Goal: Obtain resource: Obtain resource

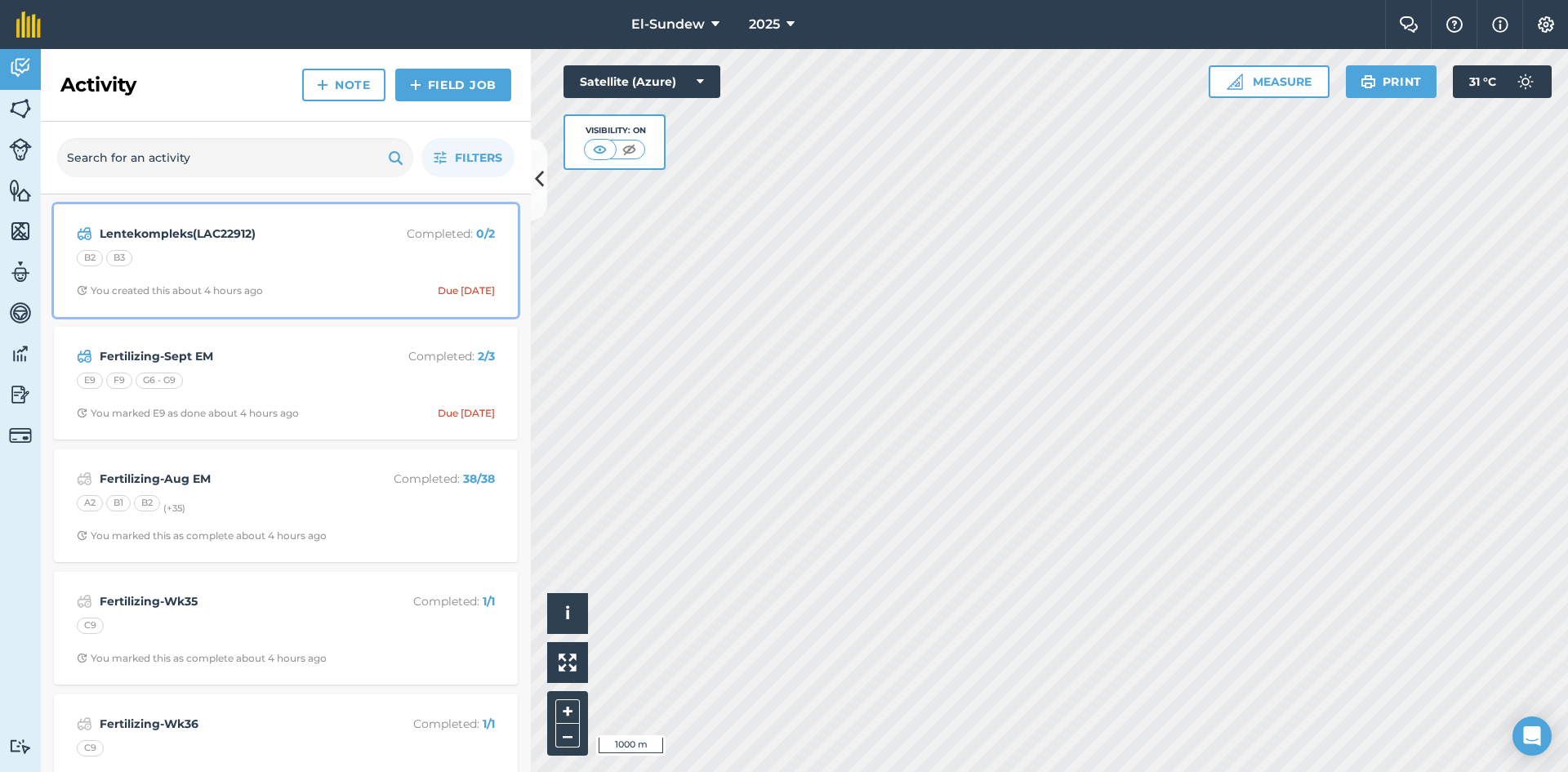
click at [345, 274] on div "Lentekompleks(LAC22912) Completed : 0 / 2 B2 B3 You created this about 4 hours …" at bounding box center [285, 260] width 444 height 93
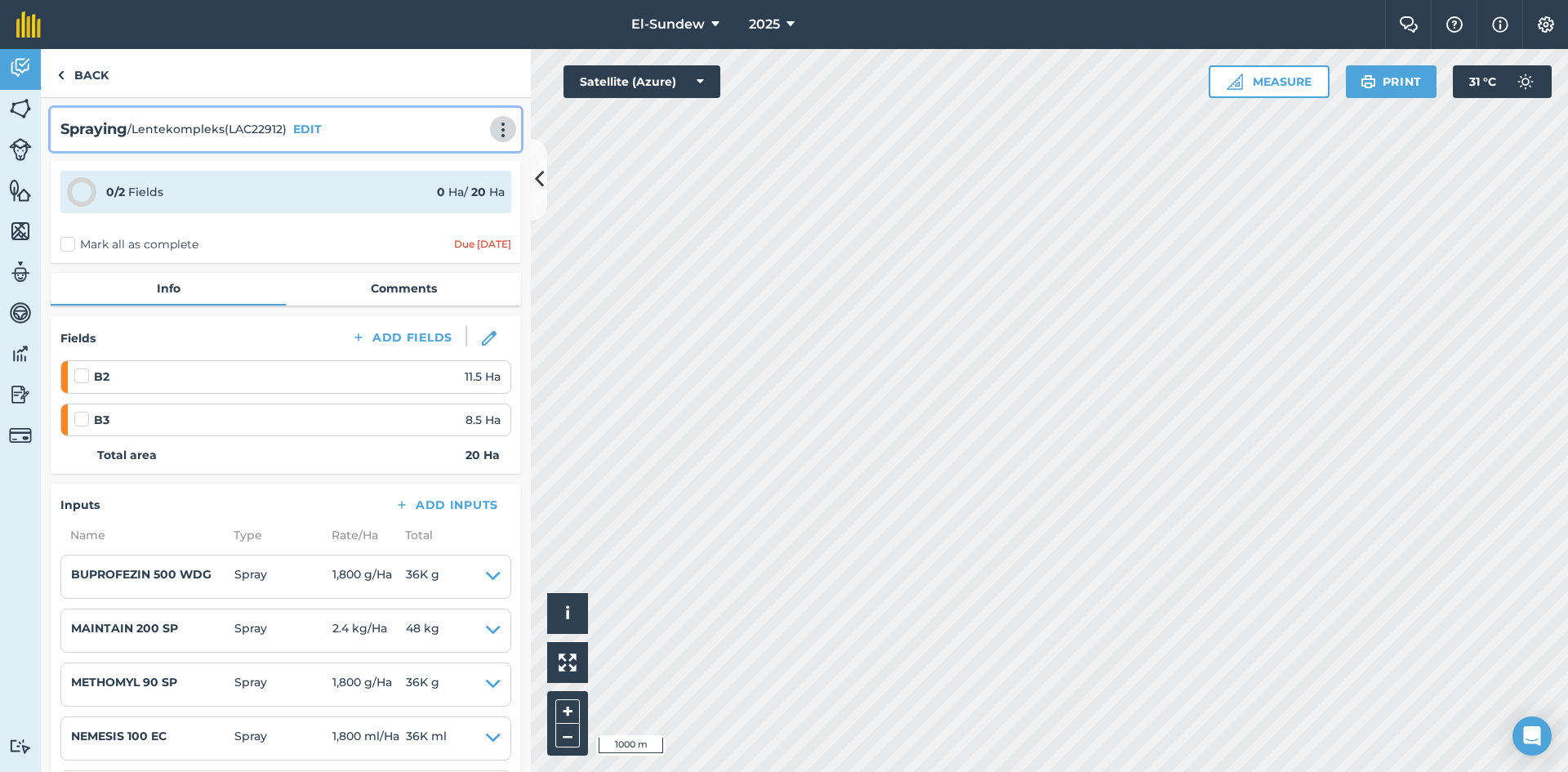
click at [495, 131] on img at bounding box center [503, 129] width 20 height 16
click at [434, 177] on link "Print" at bounding box center [468, 165] width 104 height 33
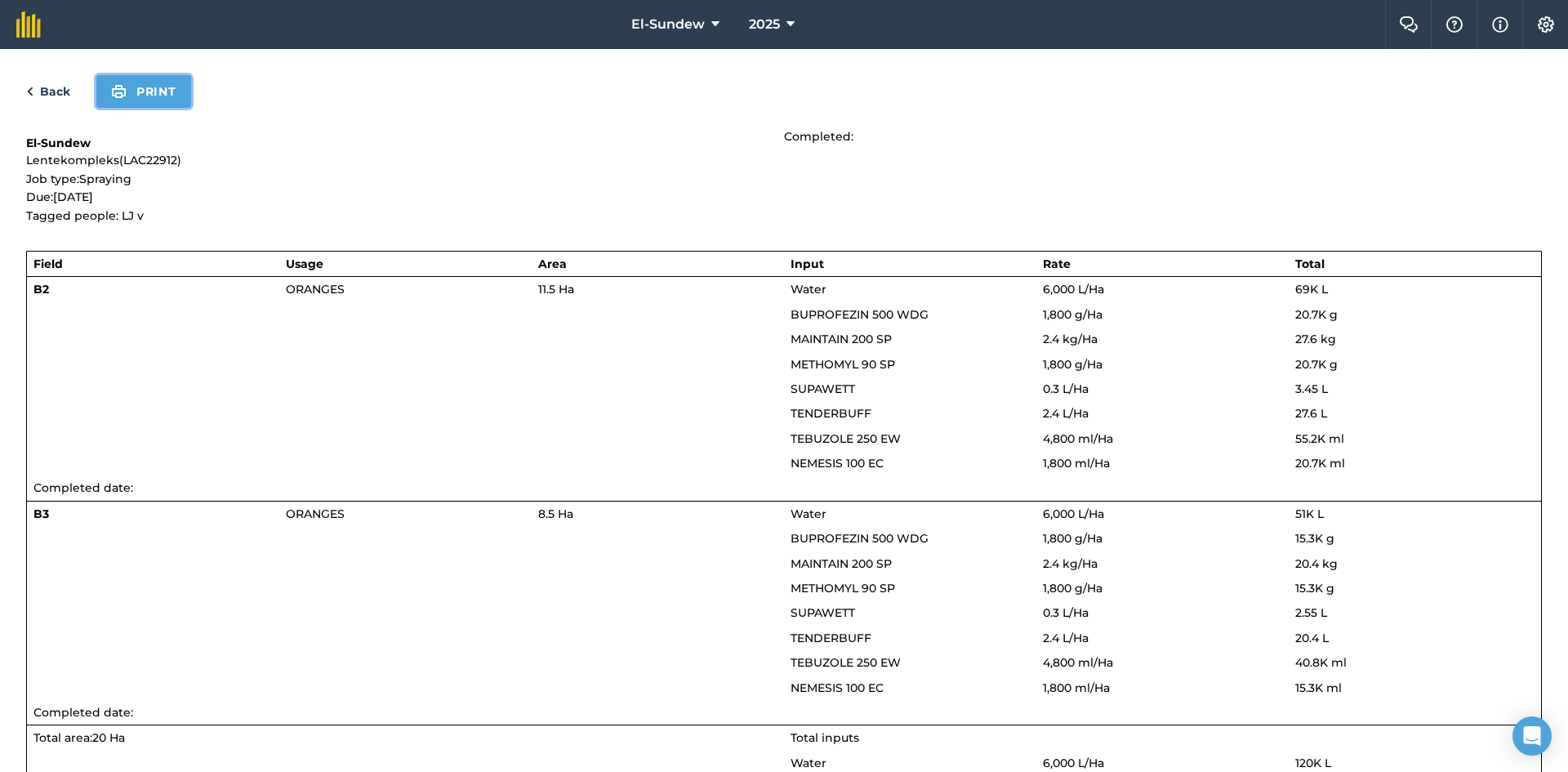
click at [166, 104] on button "Print" at bounding box center [144, 91] width 95 height 33
click at [38, 91] on link "Back" at bounding box center [47, 91] width 44 height 20
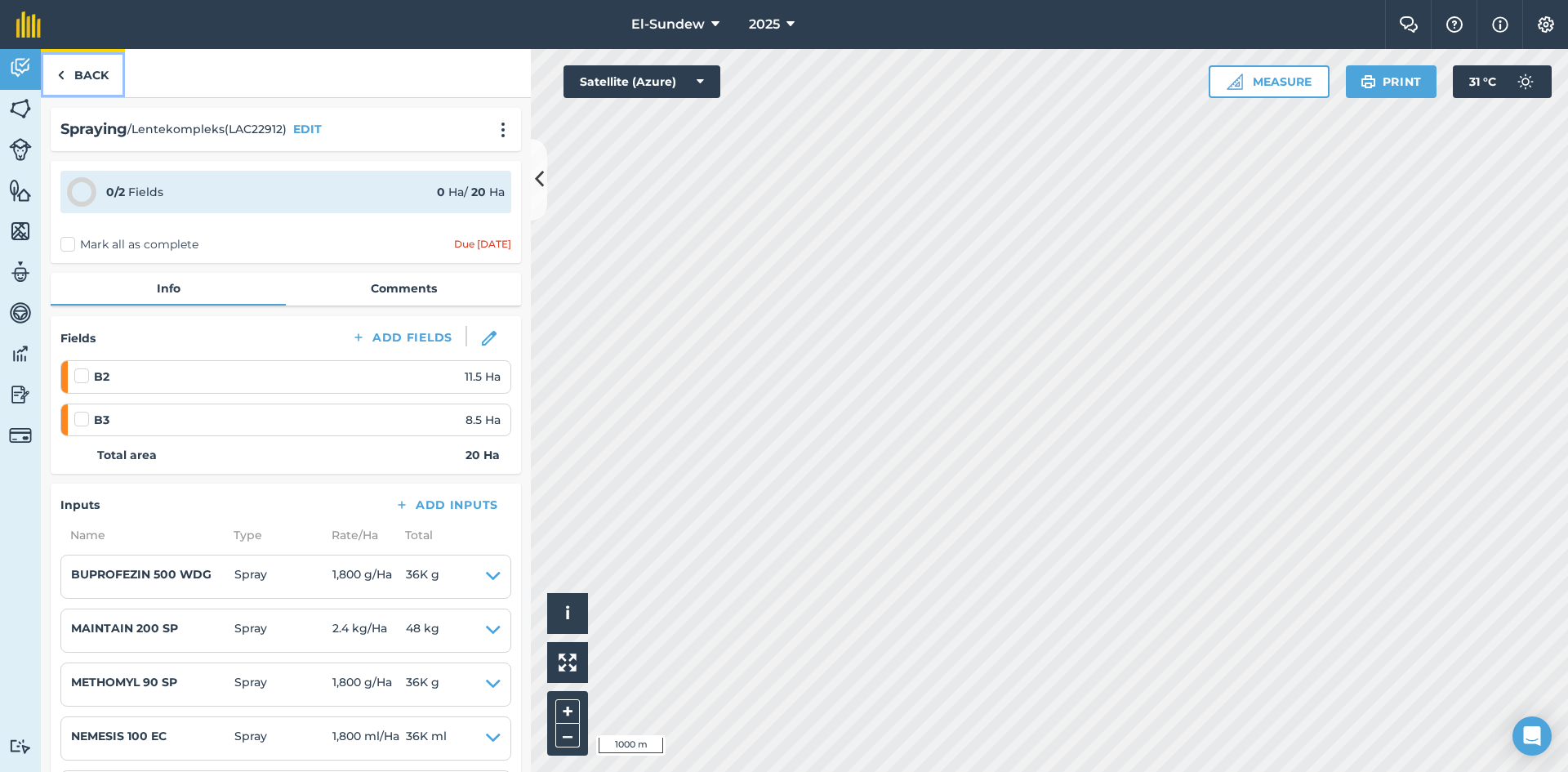
click at [100, 85] on link "Back" at bounding box center [83, 73] width 85 height 48
